Goal: Information Seeking & Learning: Learn about a topic

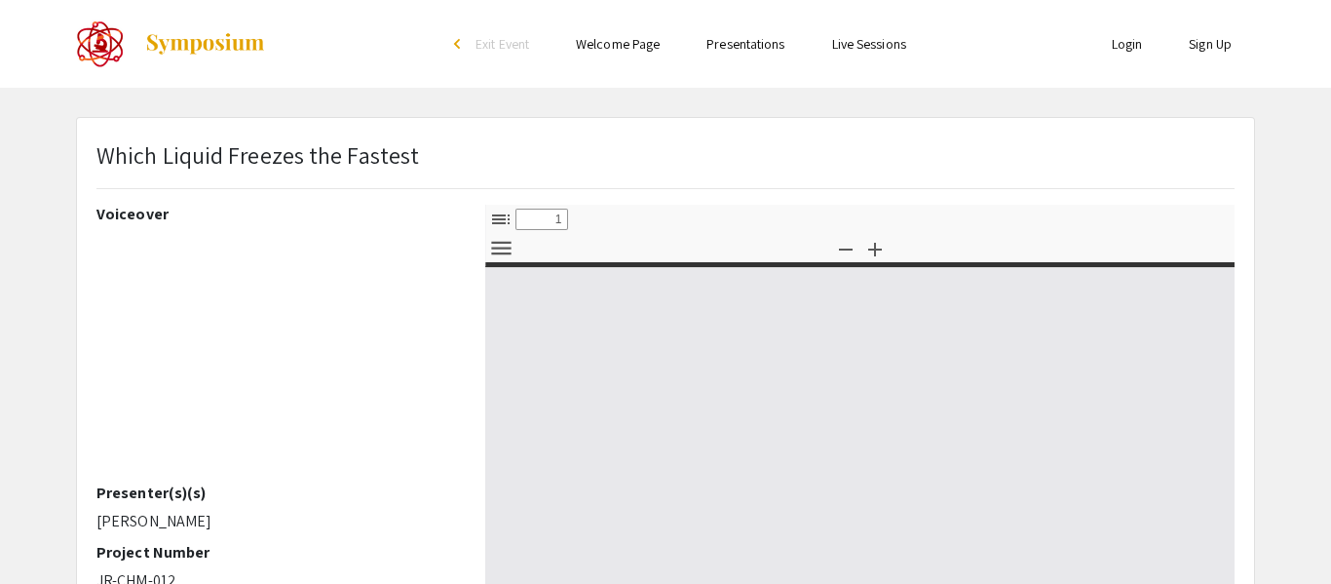
select select "custom"
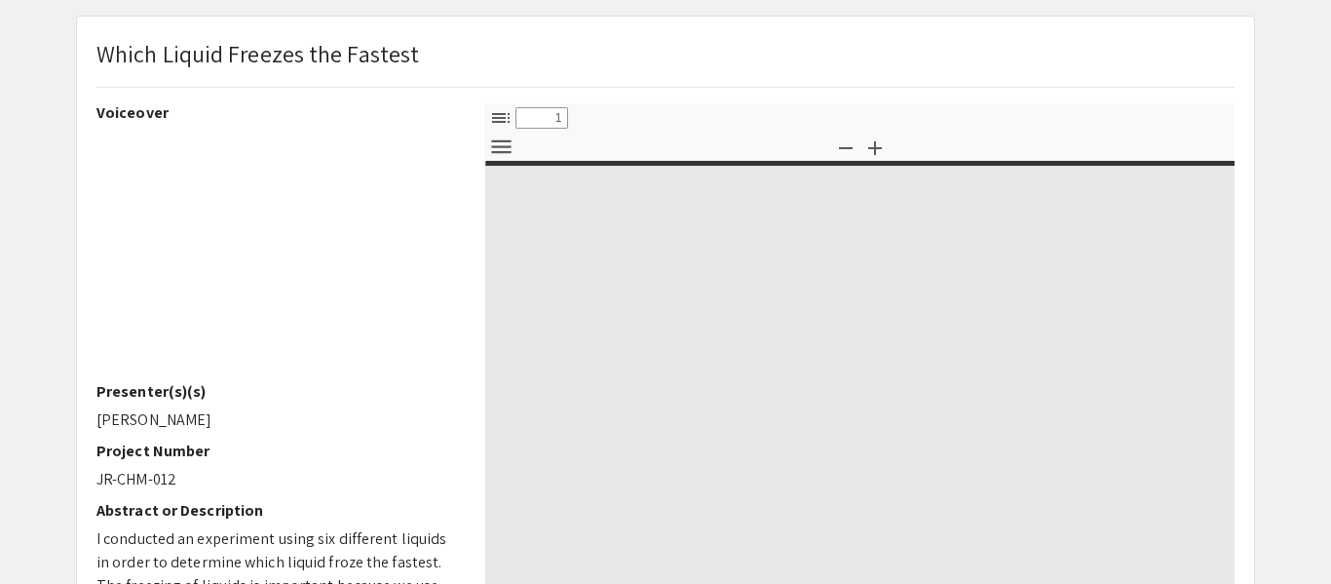
type input "0"
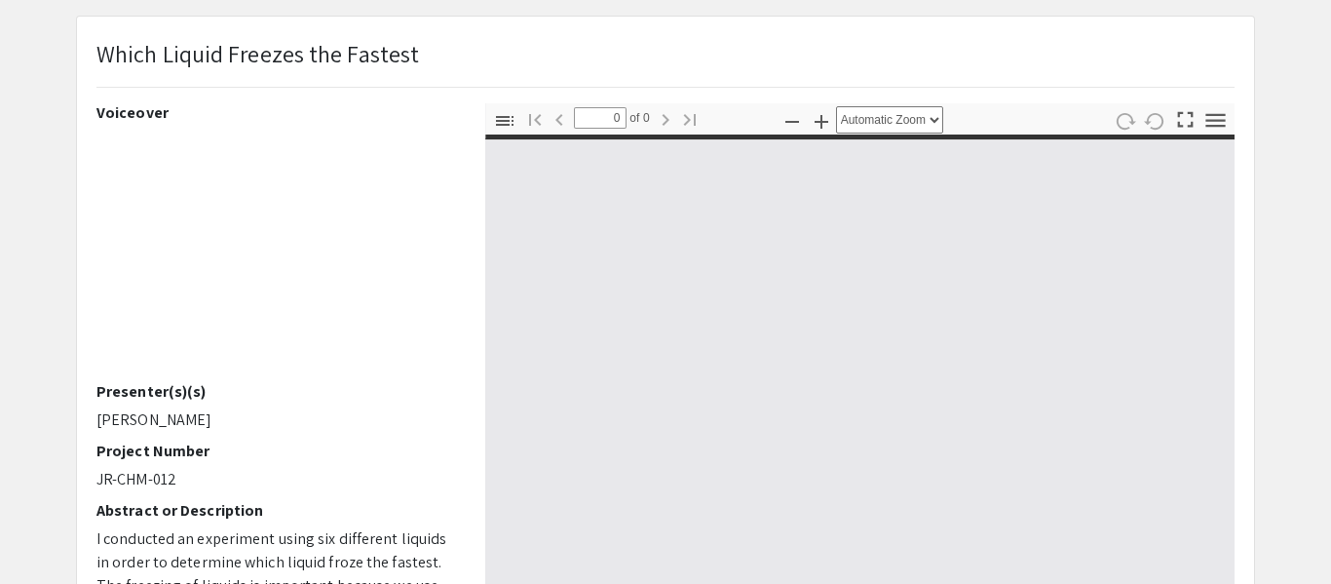
select select "custom"
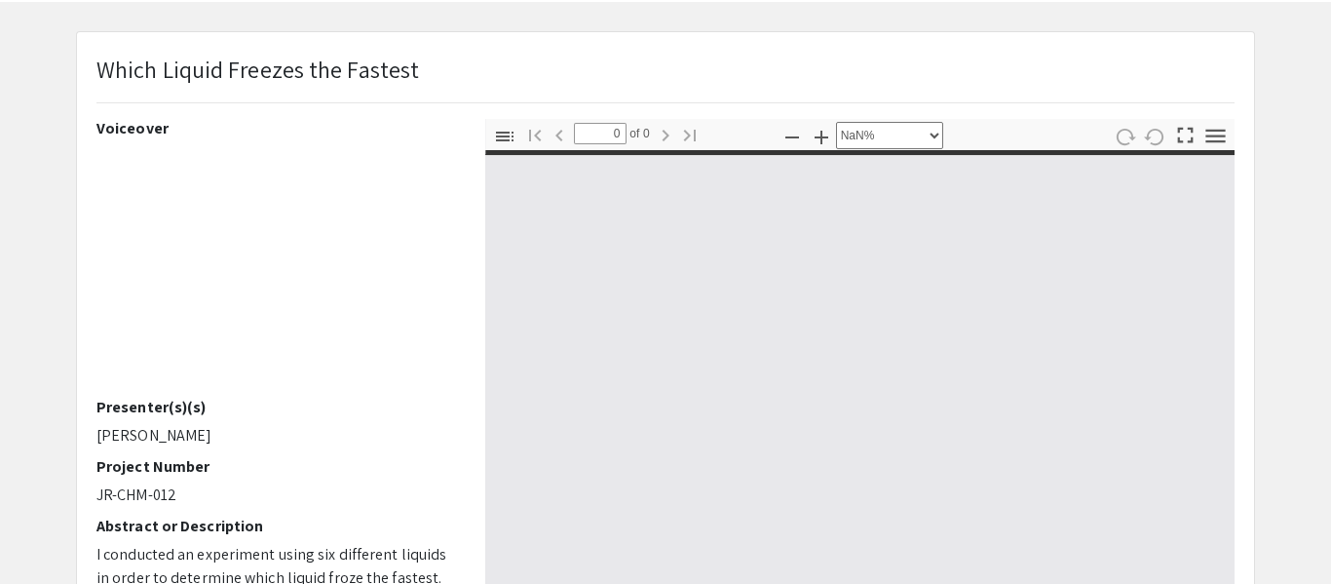
scroll to position [92, 0]
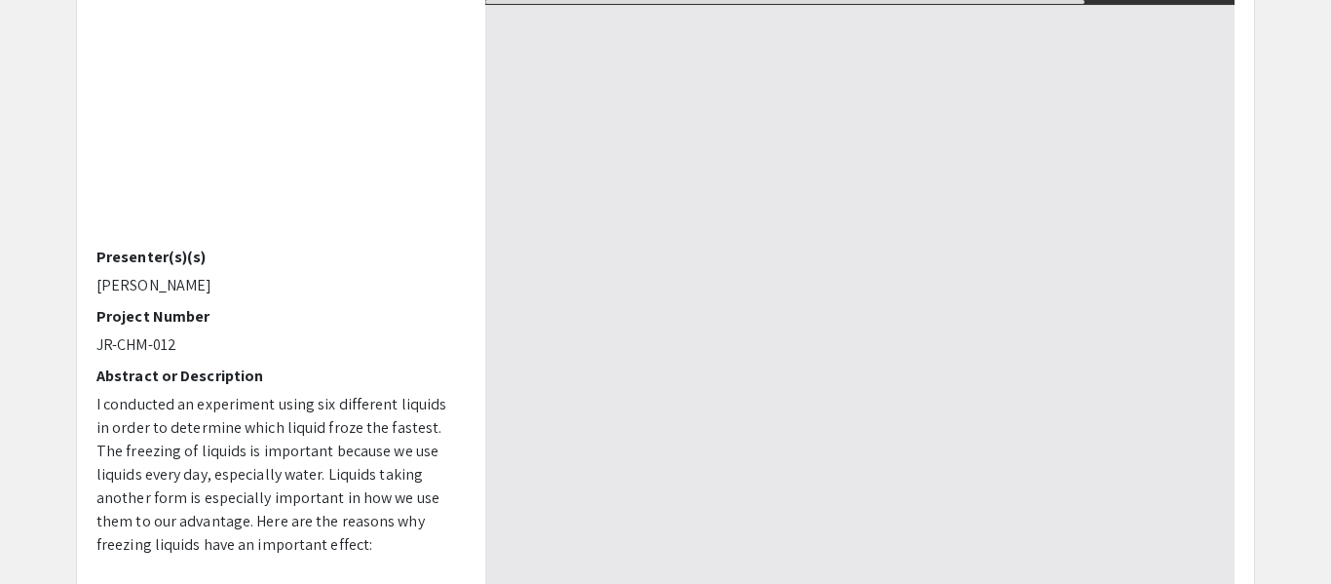
type input "1"
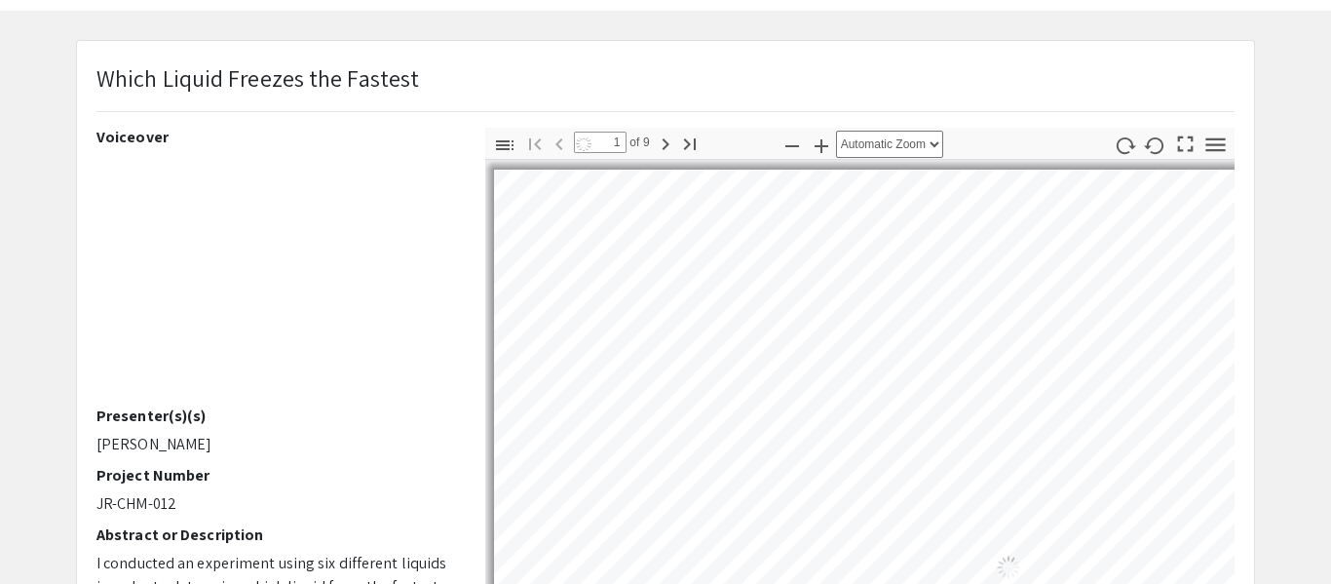
scroll to position [40, 0]
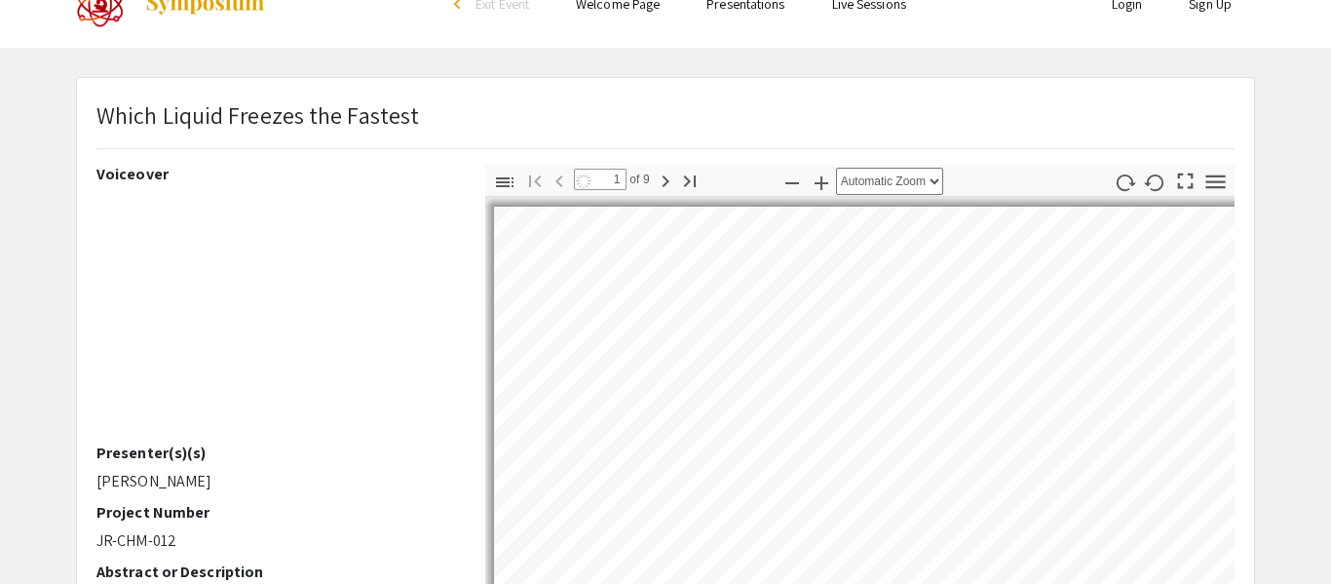
select select "auto"
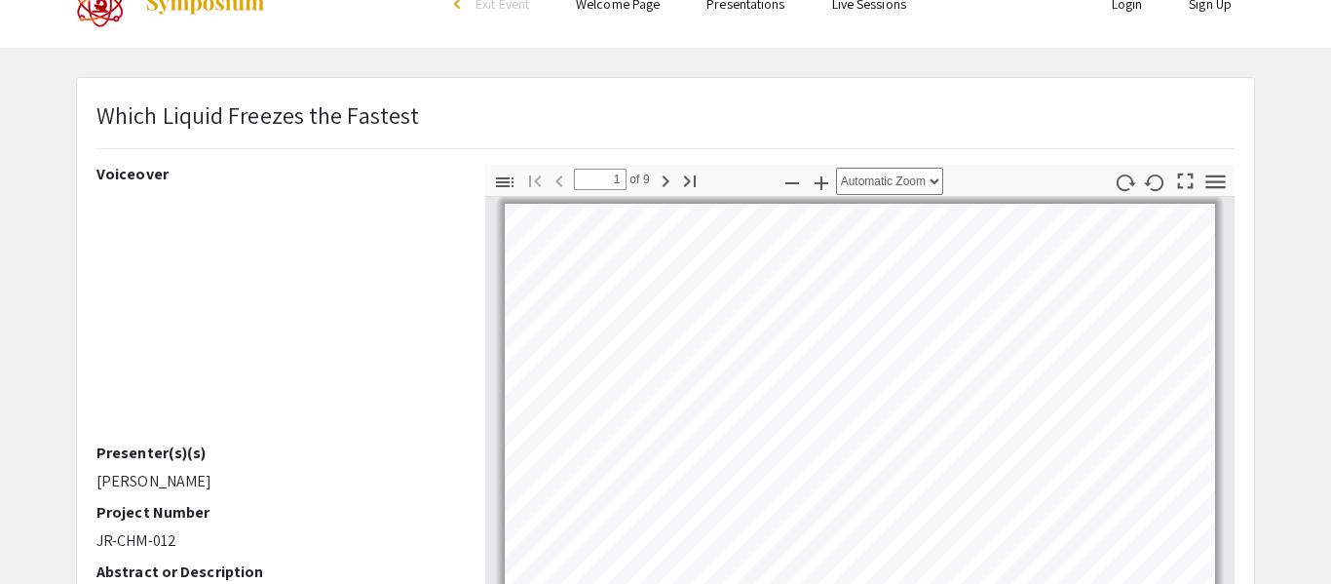
scroll to position [0, 0]
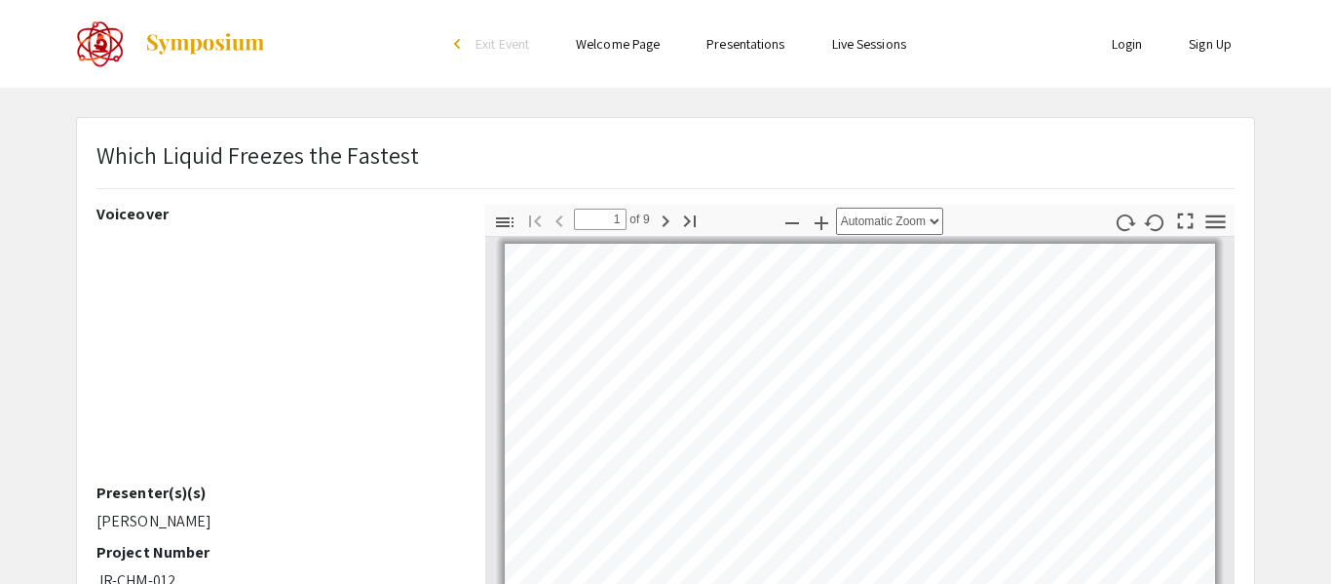
click at [613, 43] on link "Welcome Page" at bounding box center [618, 44] width 84 height 18
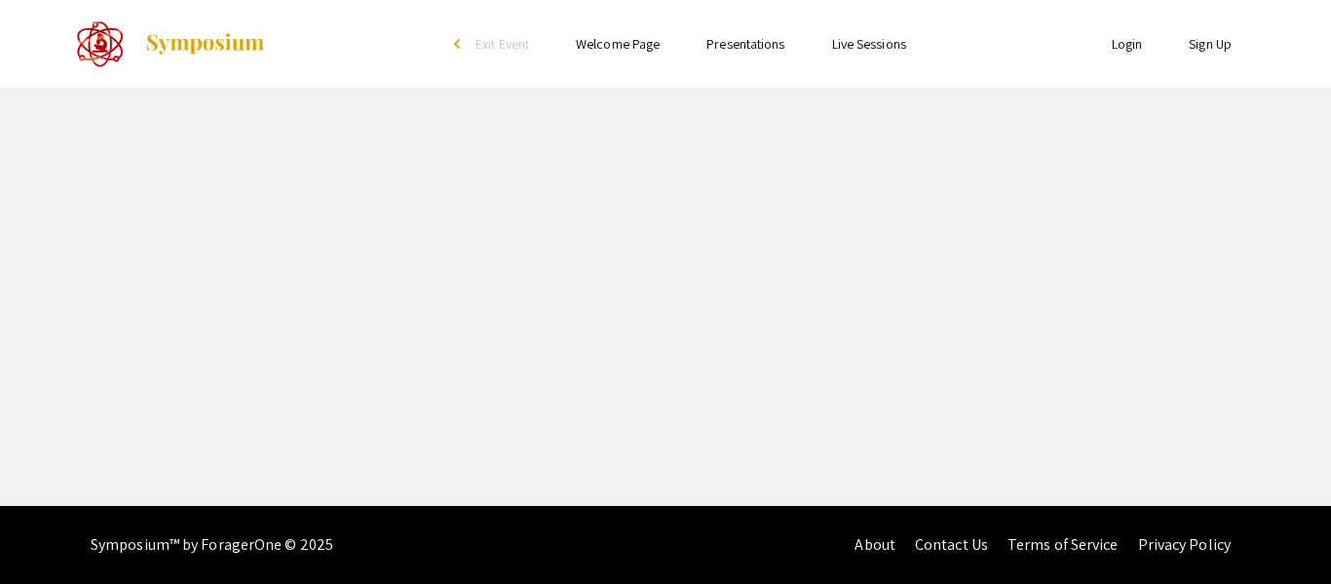
select select "custom"
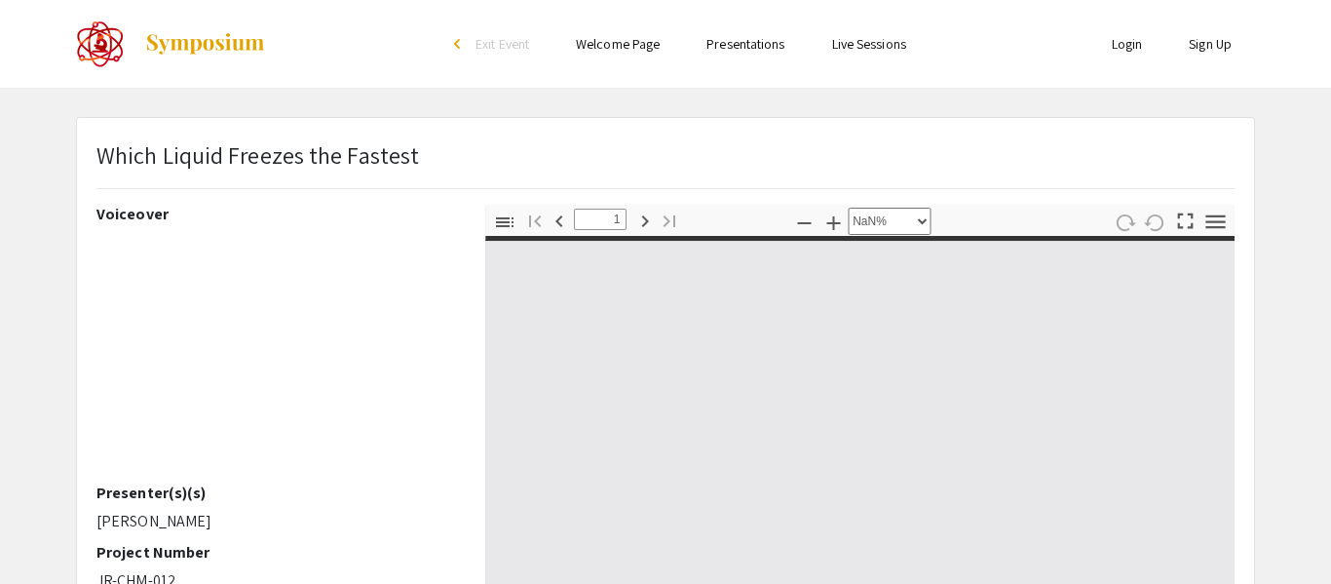
type input "0"
select select "auto"
type input "1"
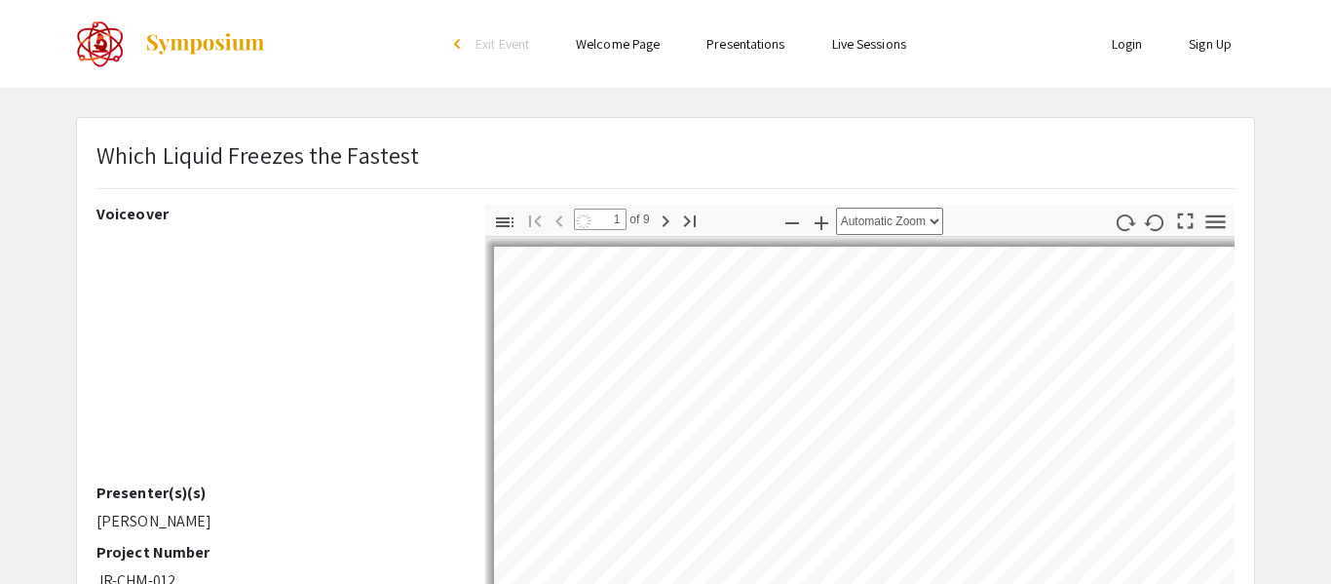
select select "auto"
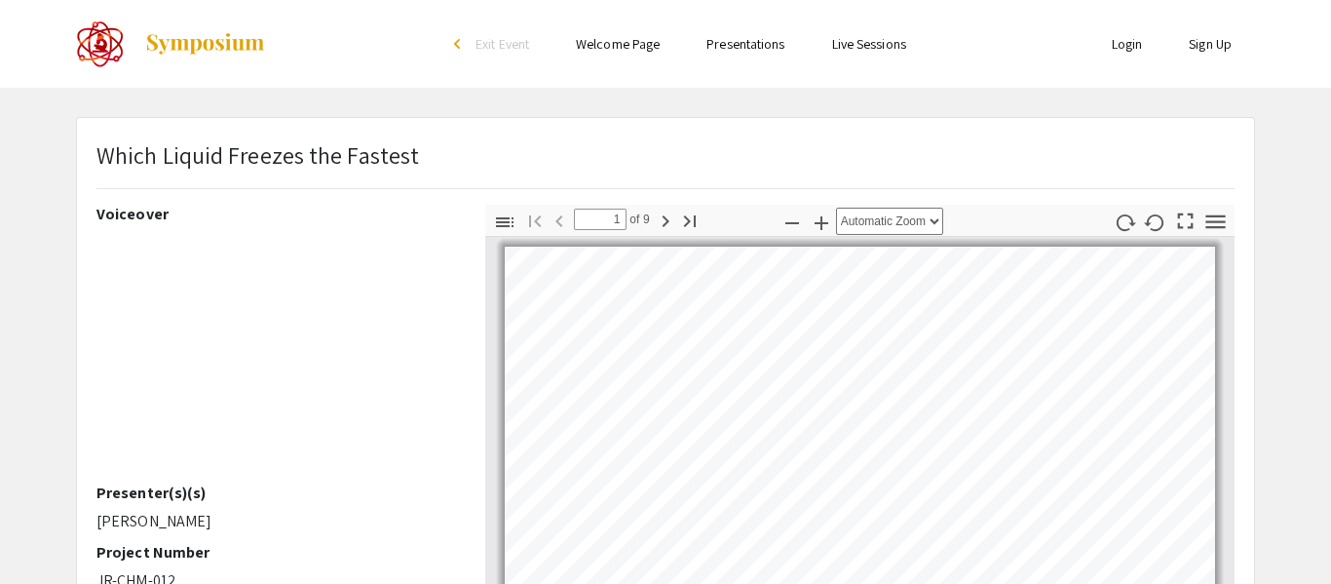
scroll to position [3, 0]
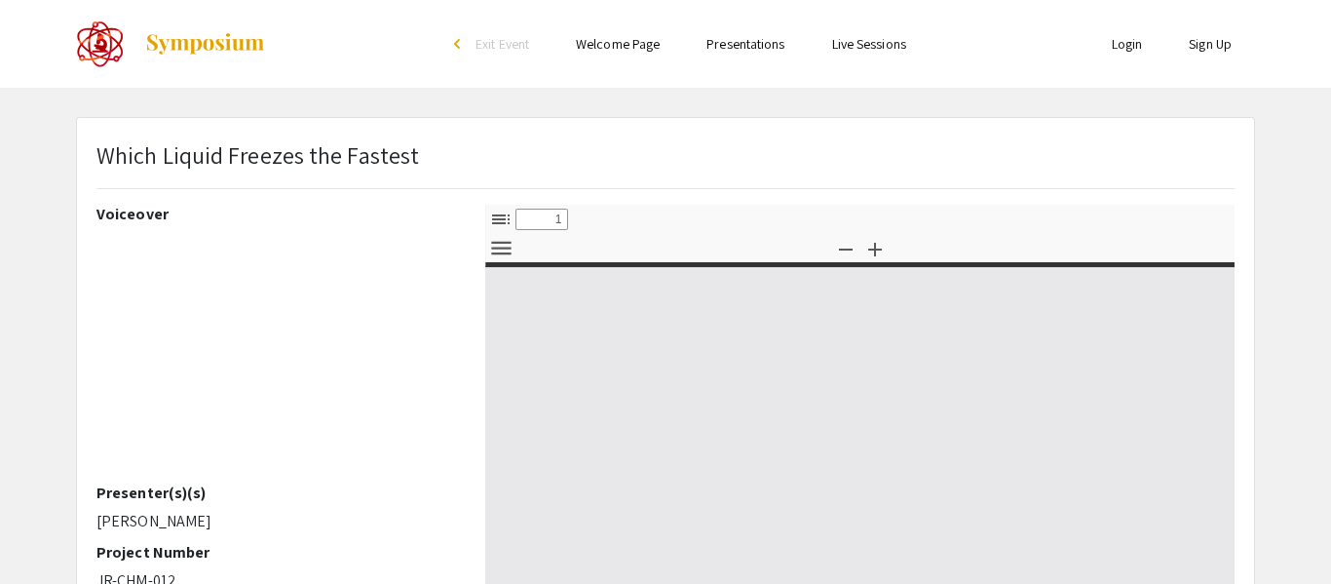
select select "custom"
type input "0"
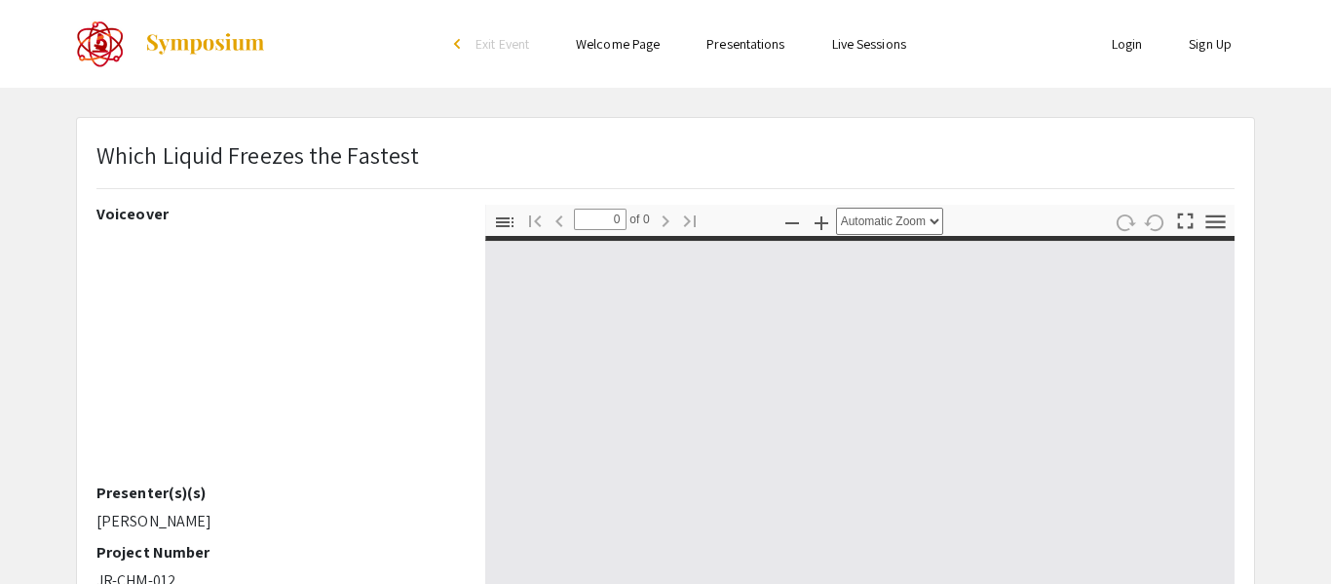
select select "custom"
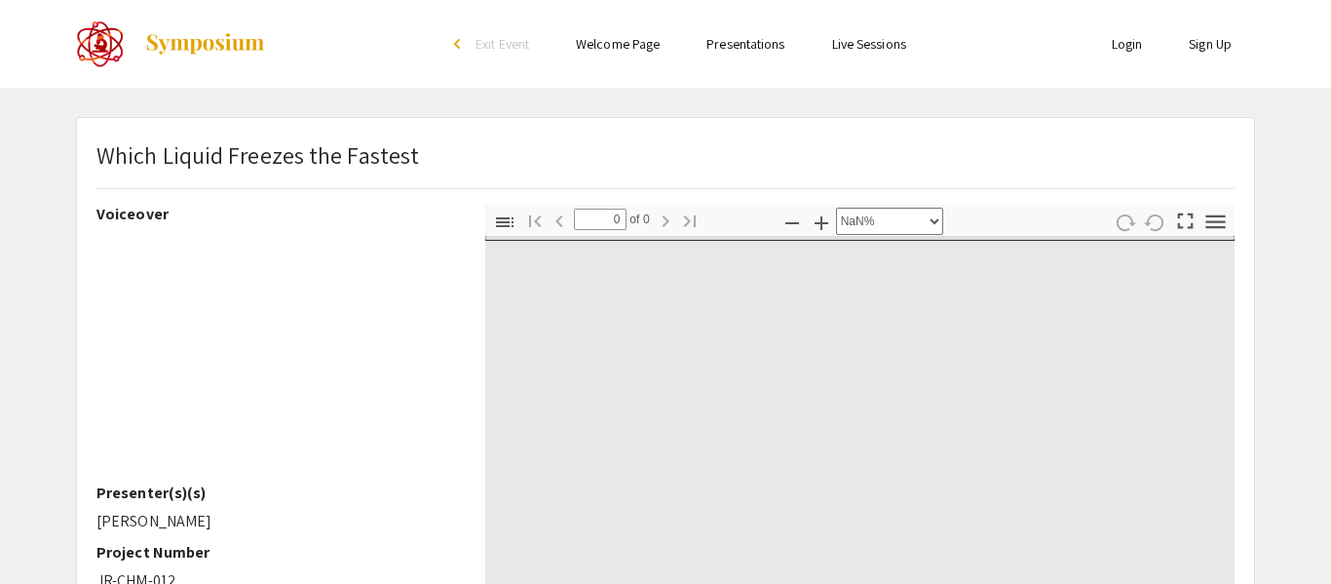
type input "1"
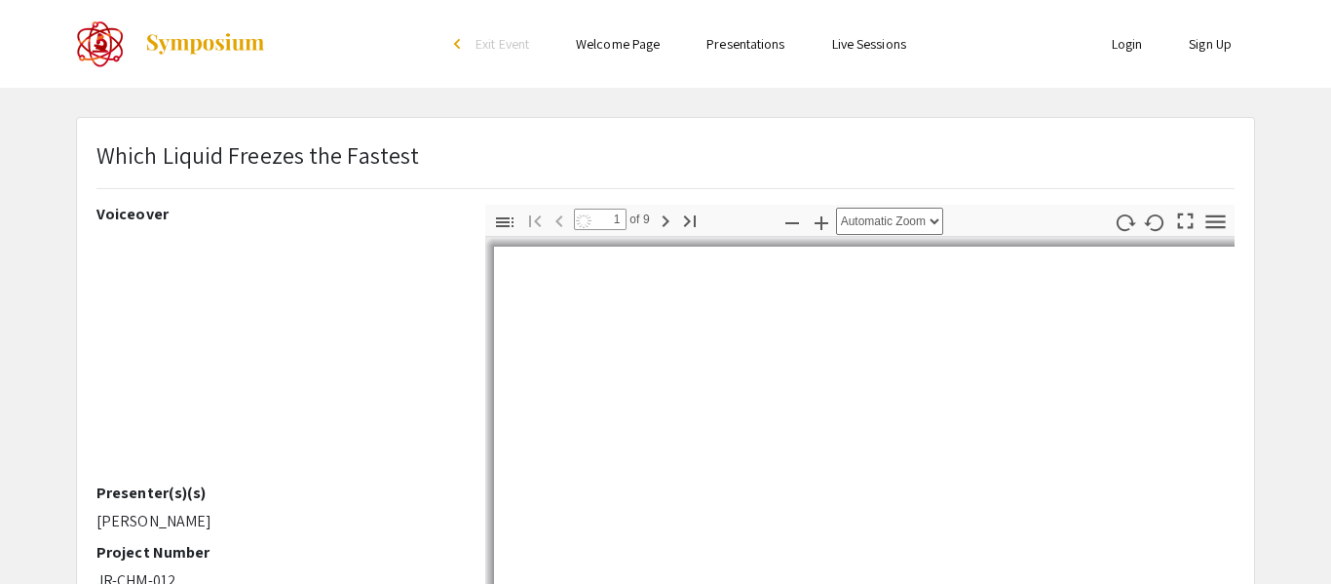
select select "auto"
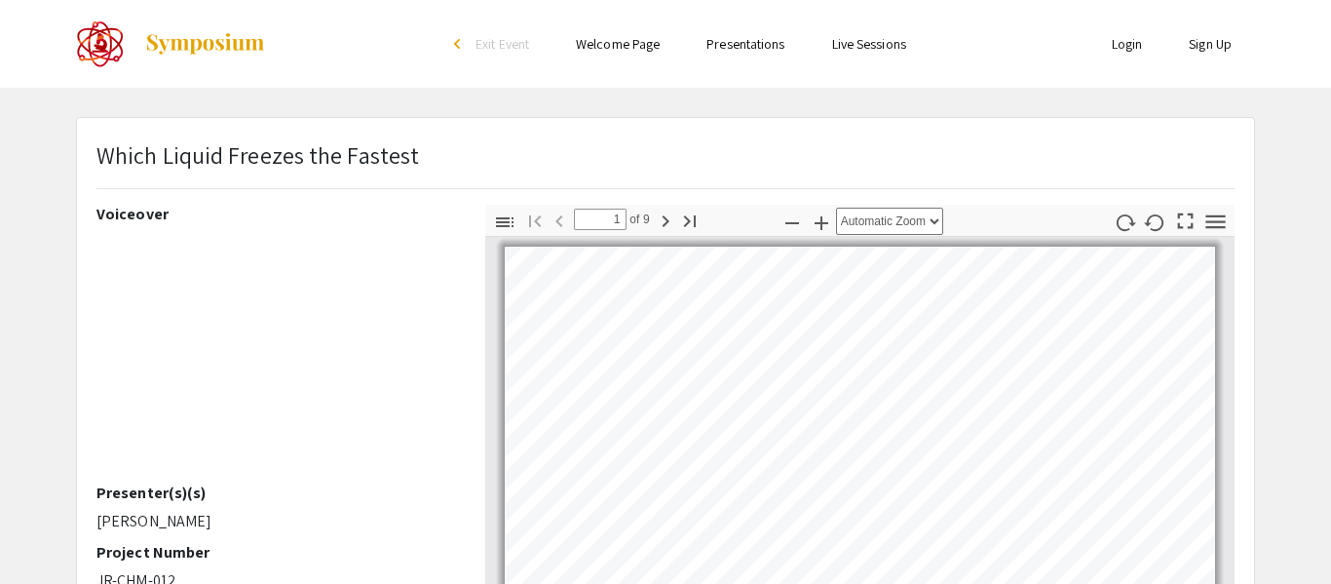
scroll to position [3, 0]
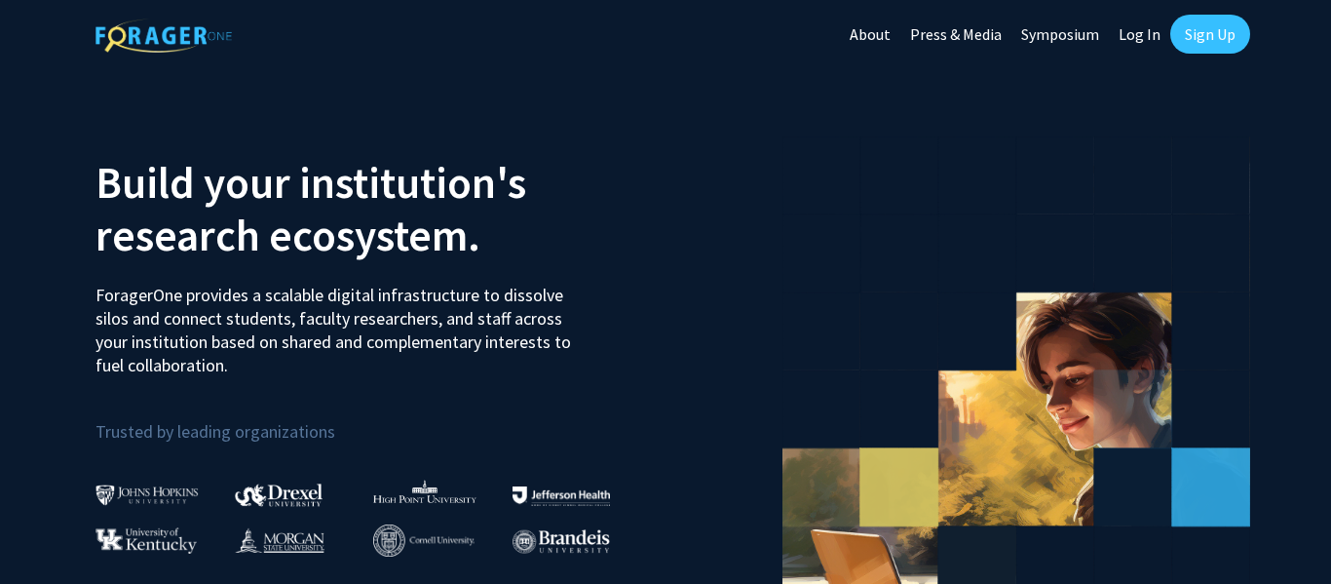
click at [1048, 34] on link "Symposium" at bounding box center [1059, 34] width 97 height 68
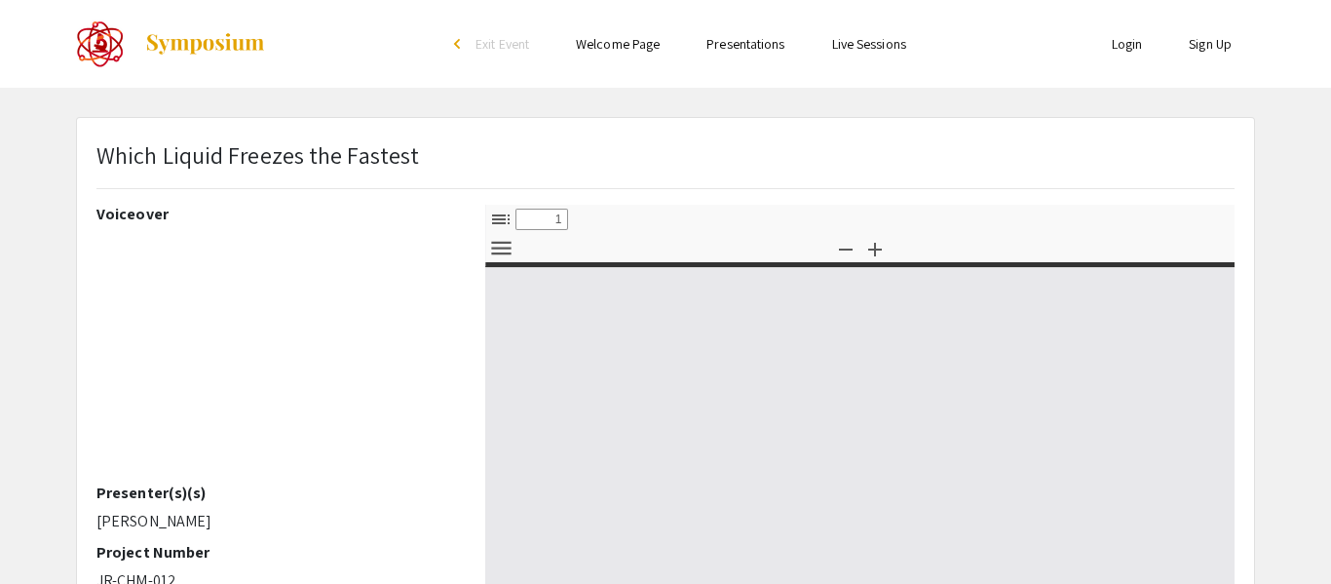
select select "custom"
type input "0"
select select "custom"
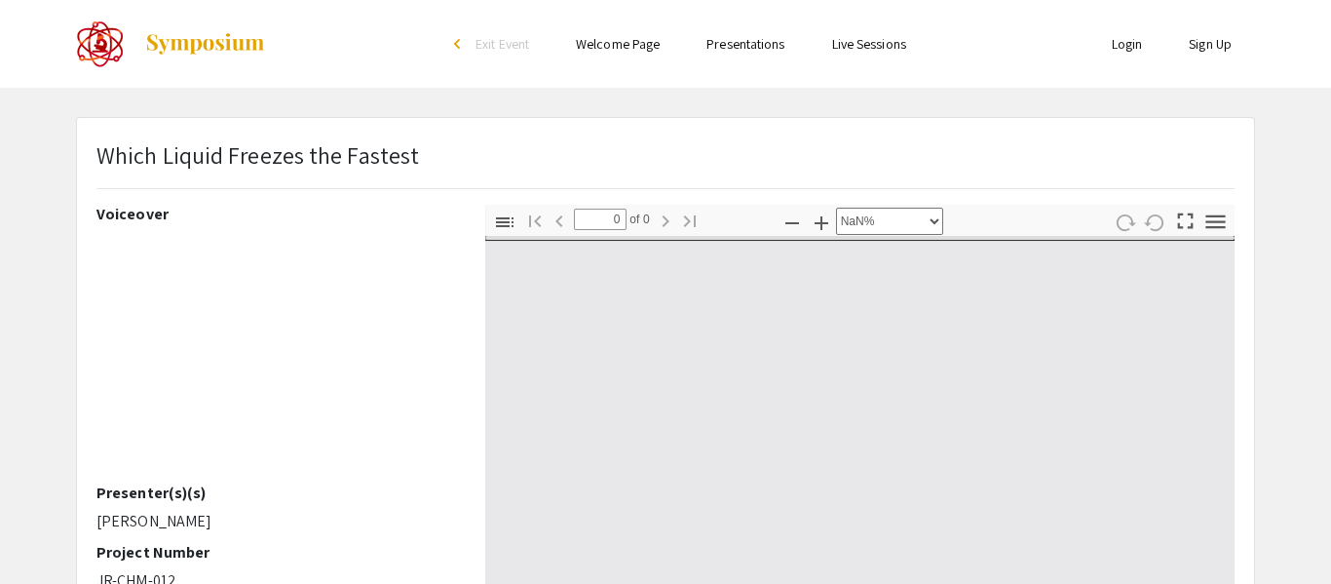
type input "1"
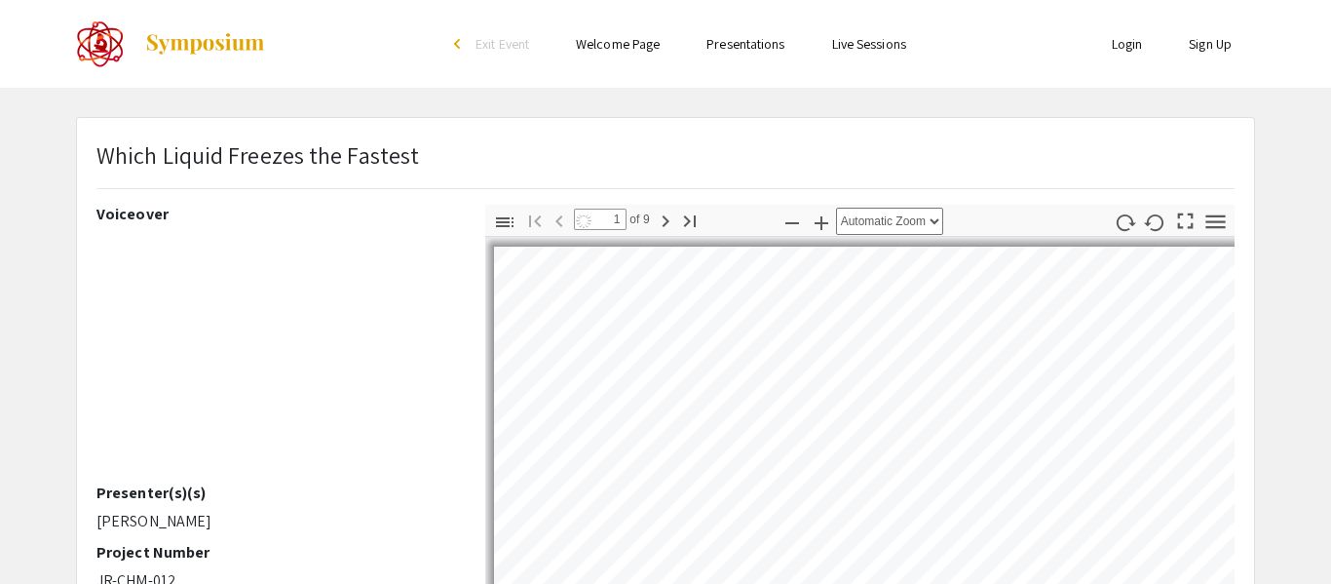
select select "auto"
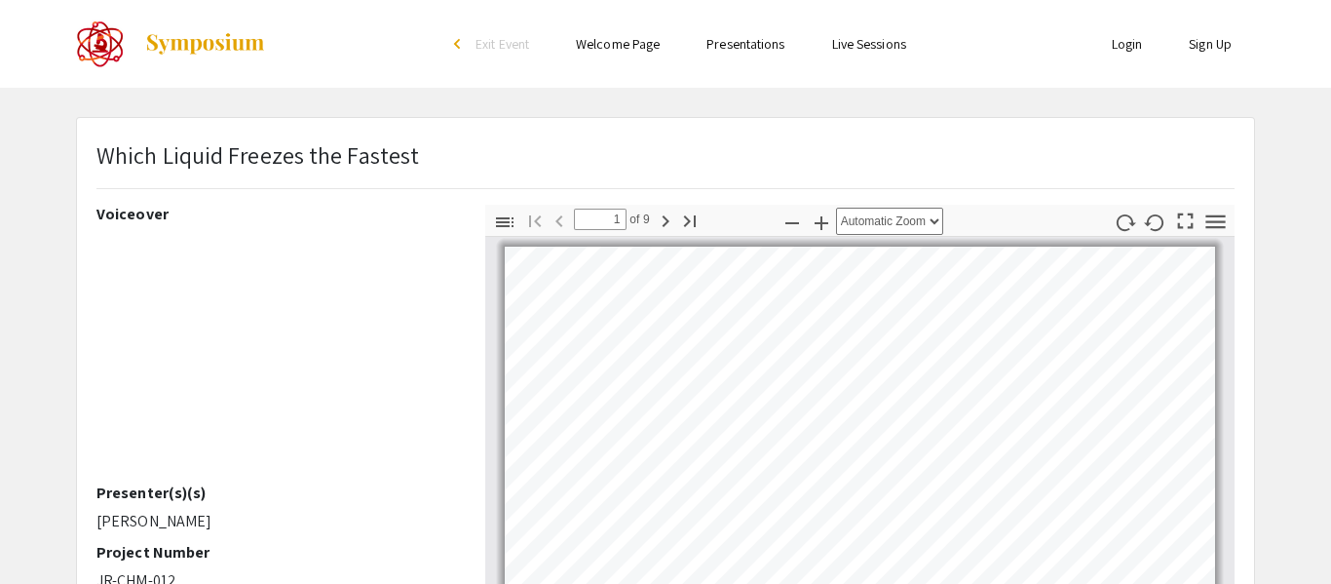
scroll to position [3, 0]
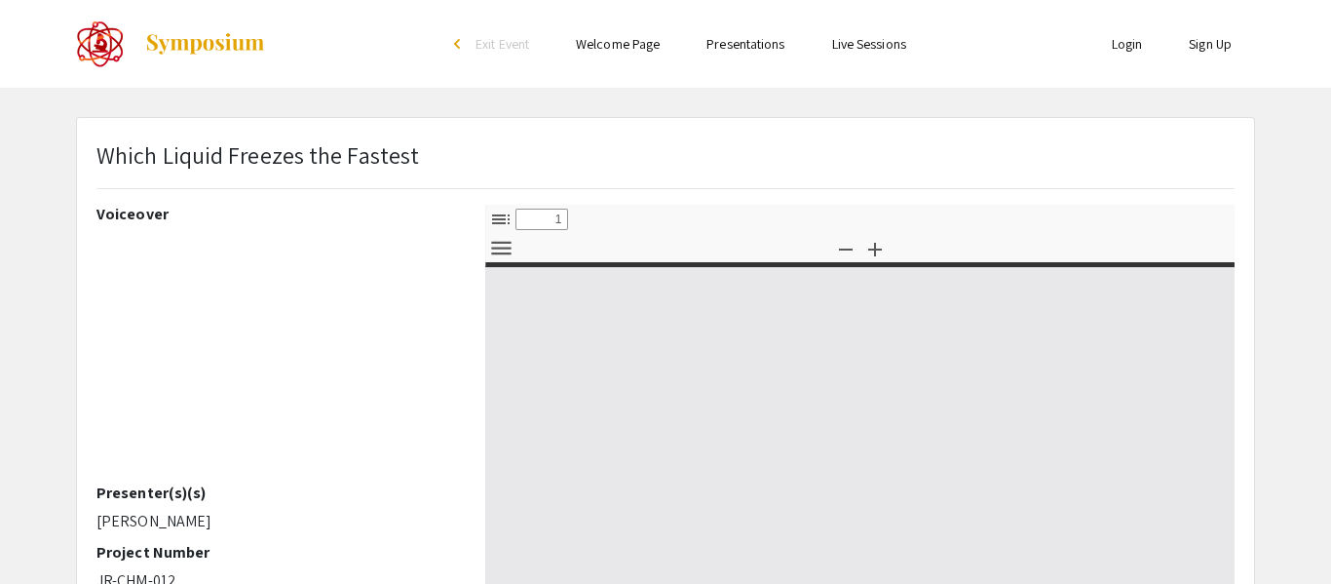
select select "custom"
type input "0"
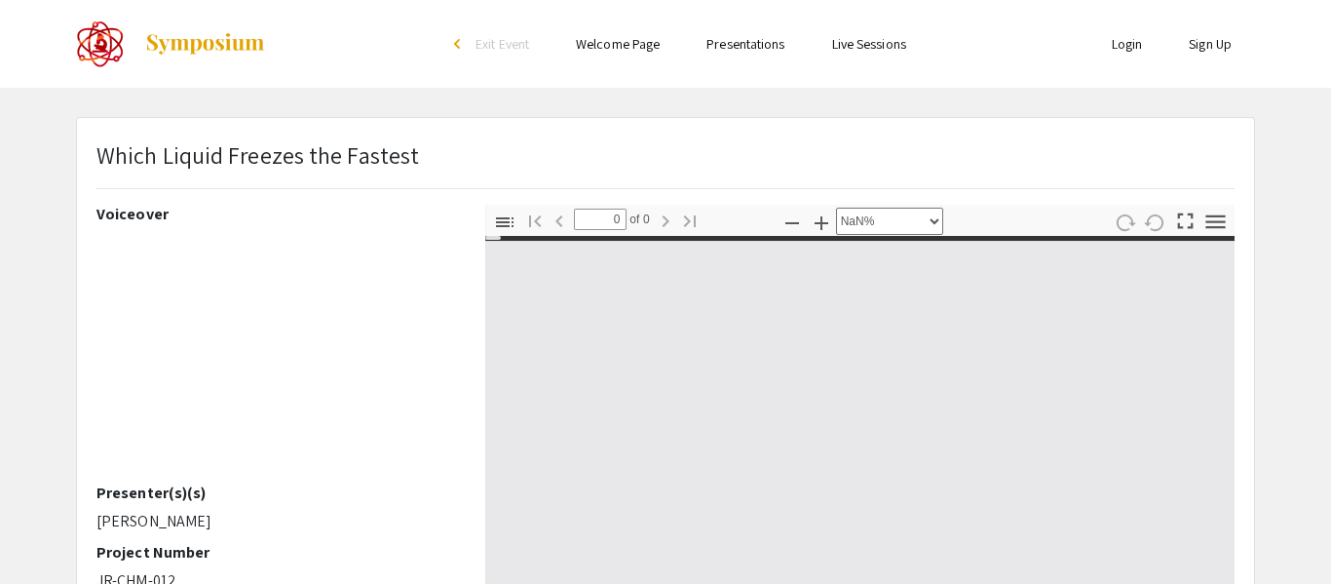
scroll to position [184, 0]
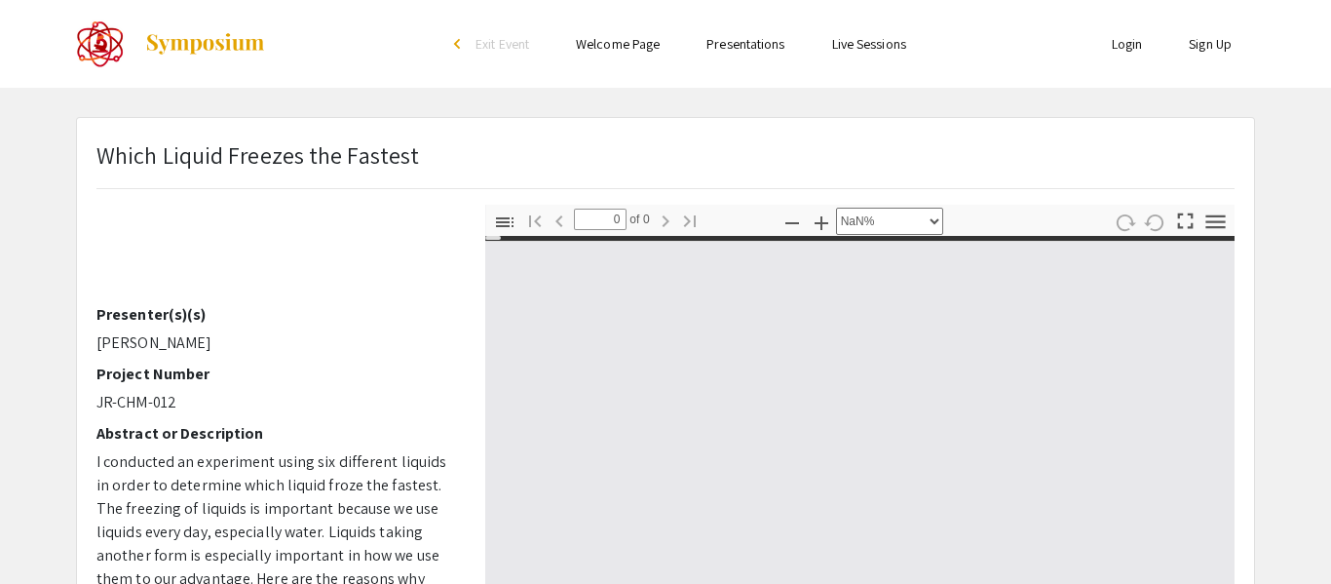
select select "auto"
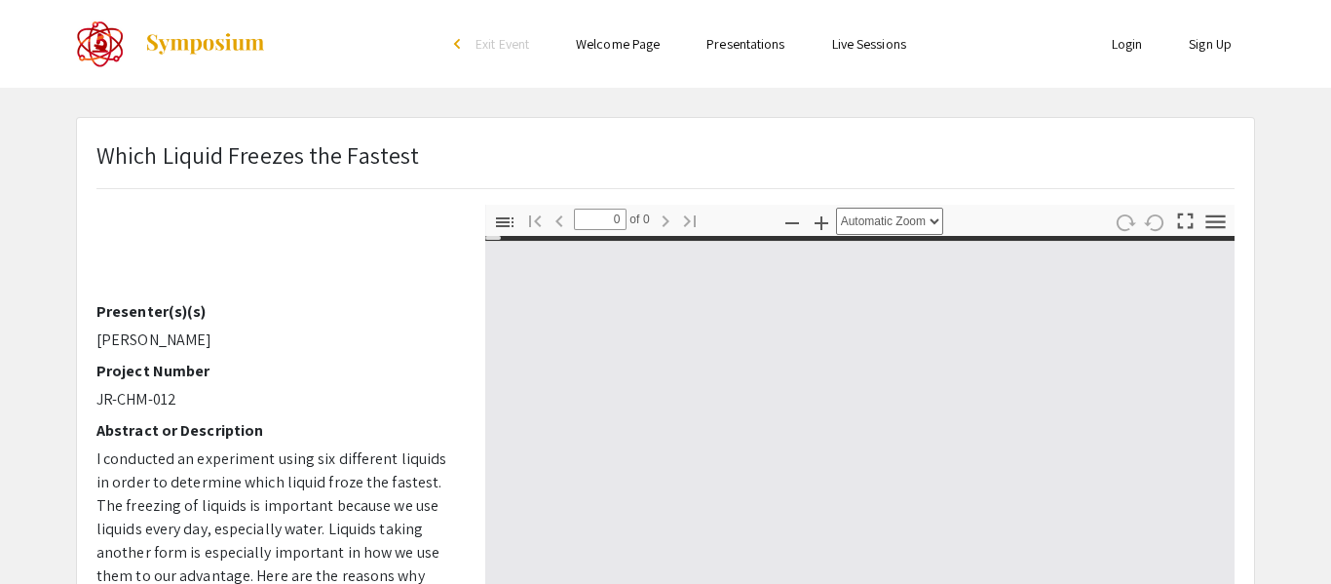
type input "1"
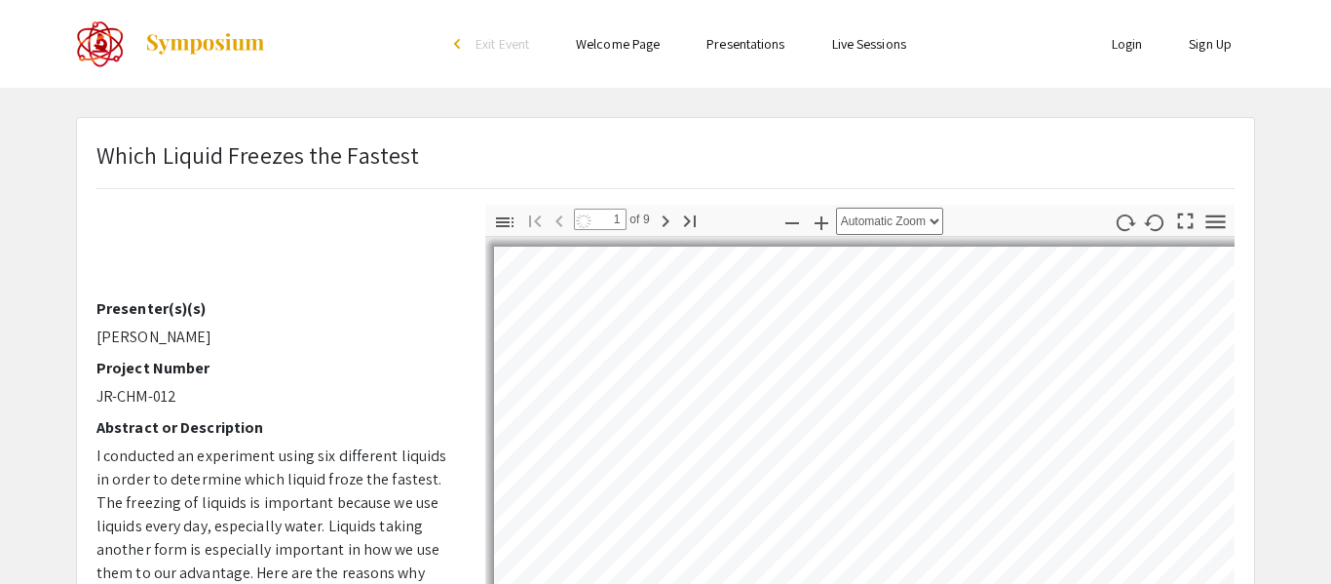
select select "auto"
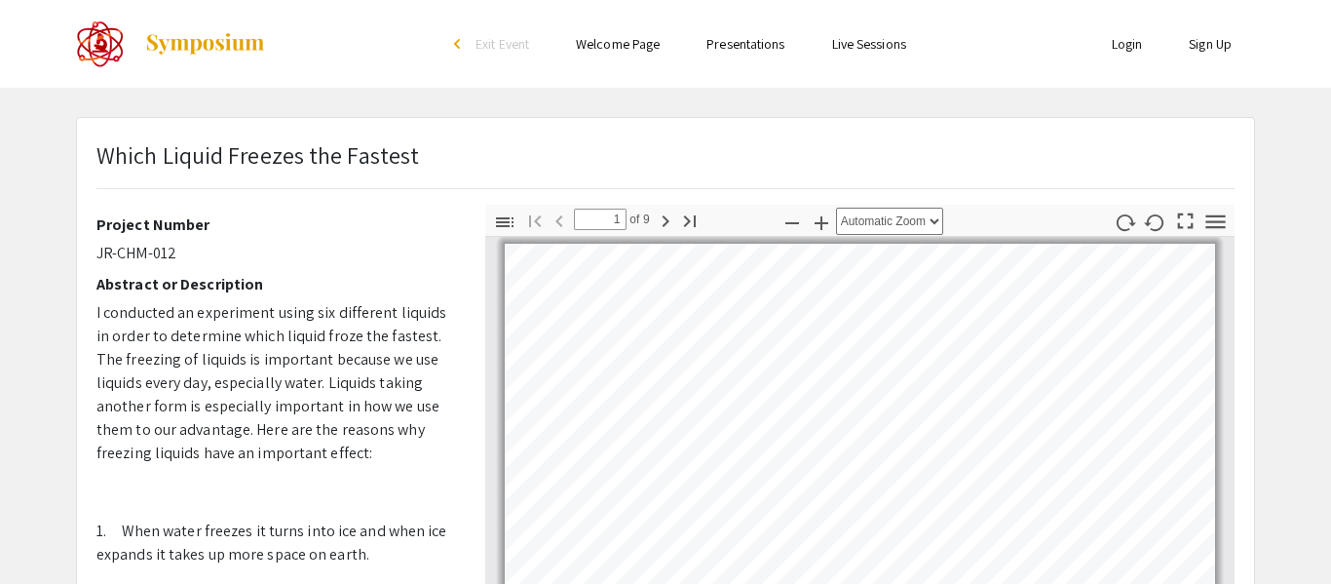
scroll to position [330, 0]
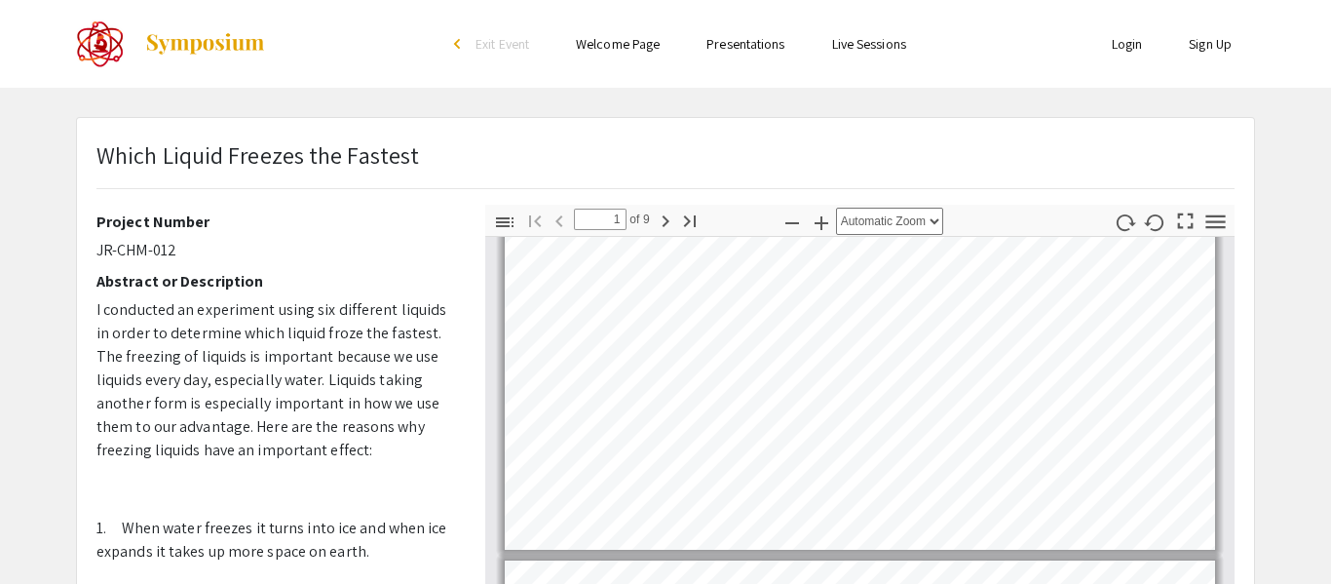
type input "2"
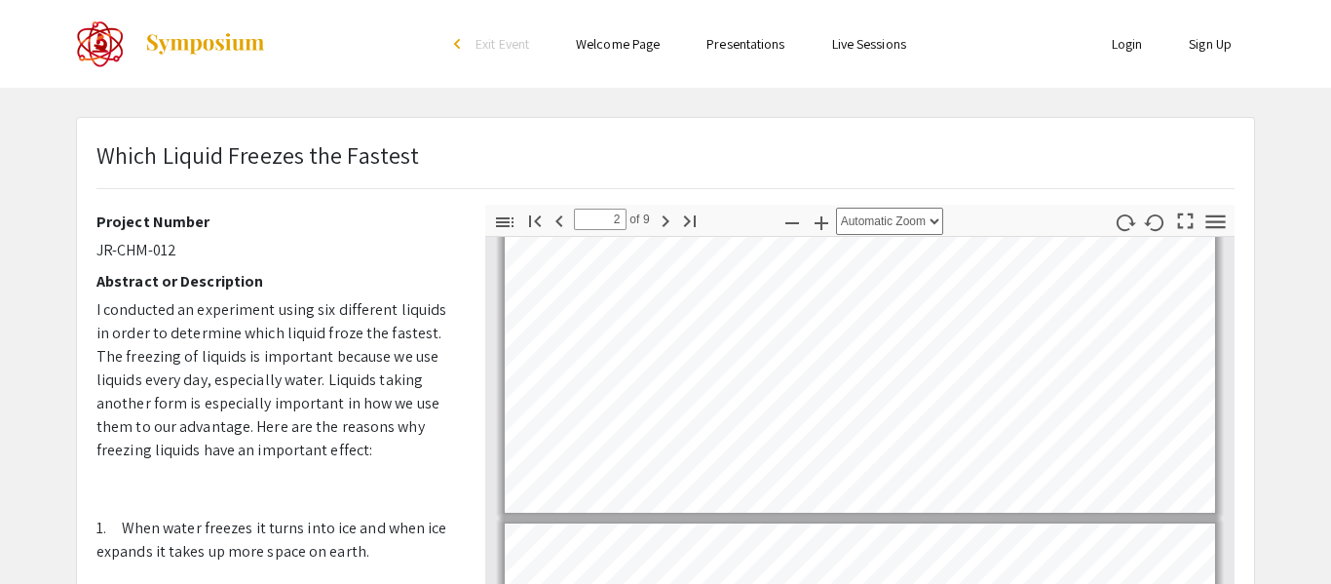
scroll to position [303, 0]
